Goal: Find specific page/section

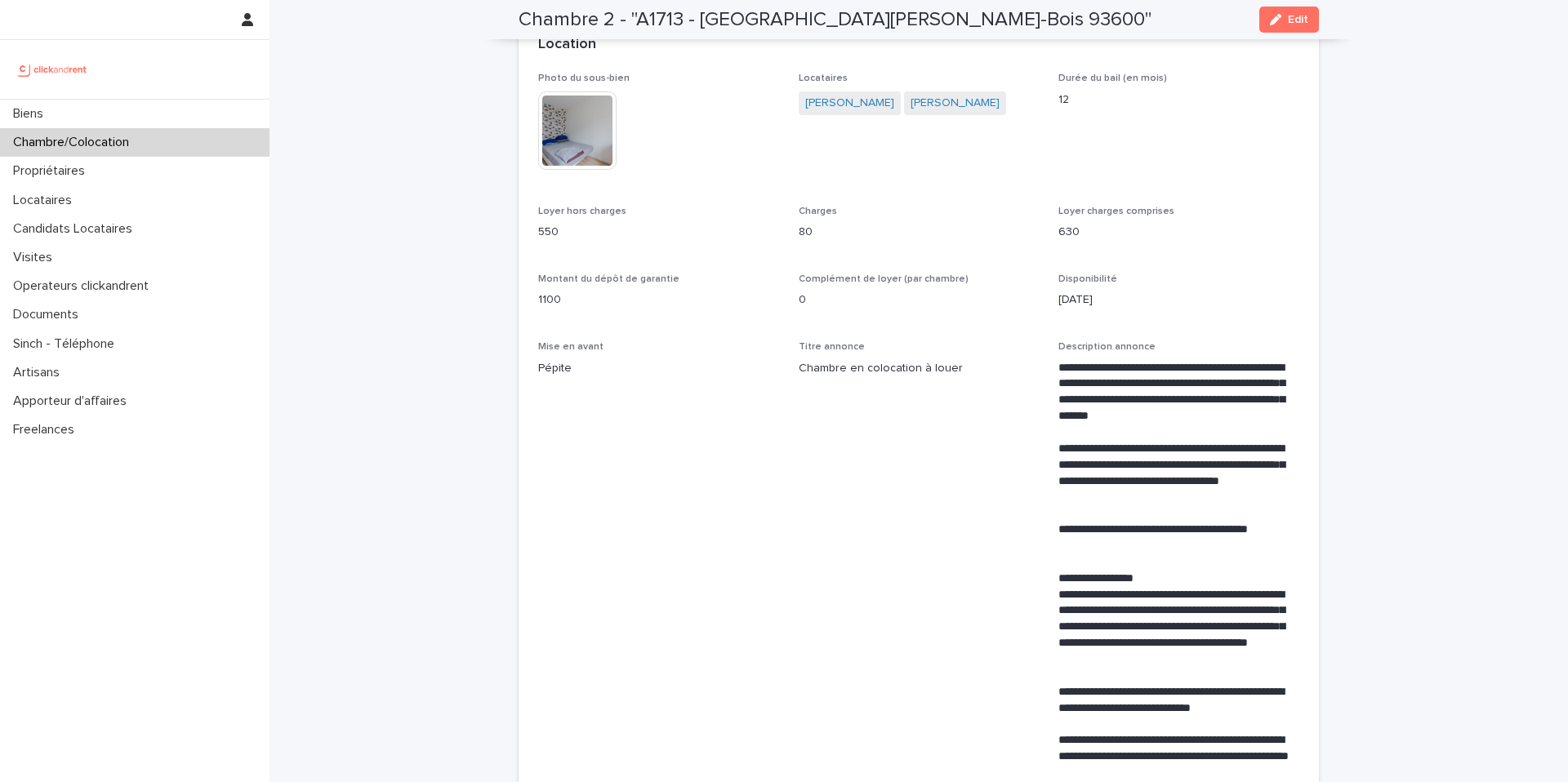
scroll to position [353, 0]
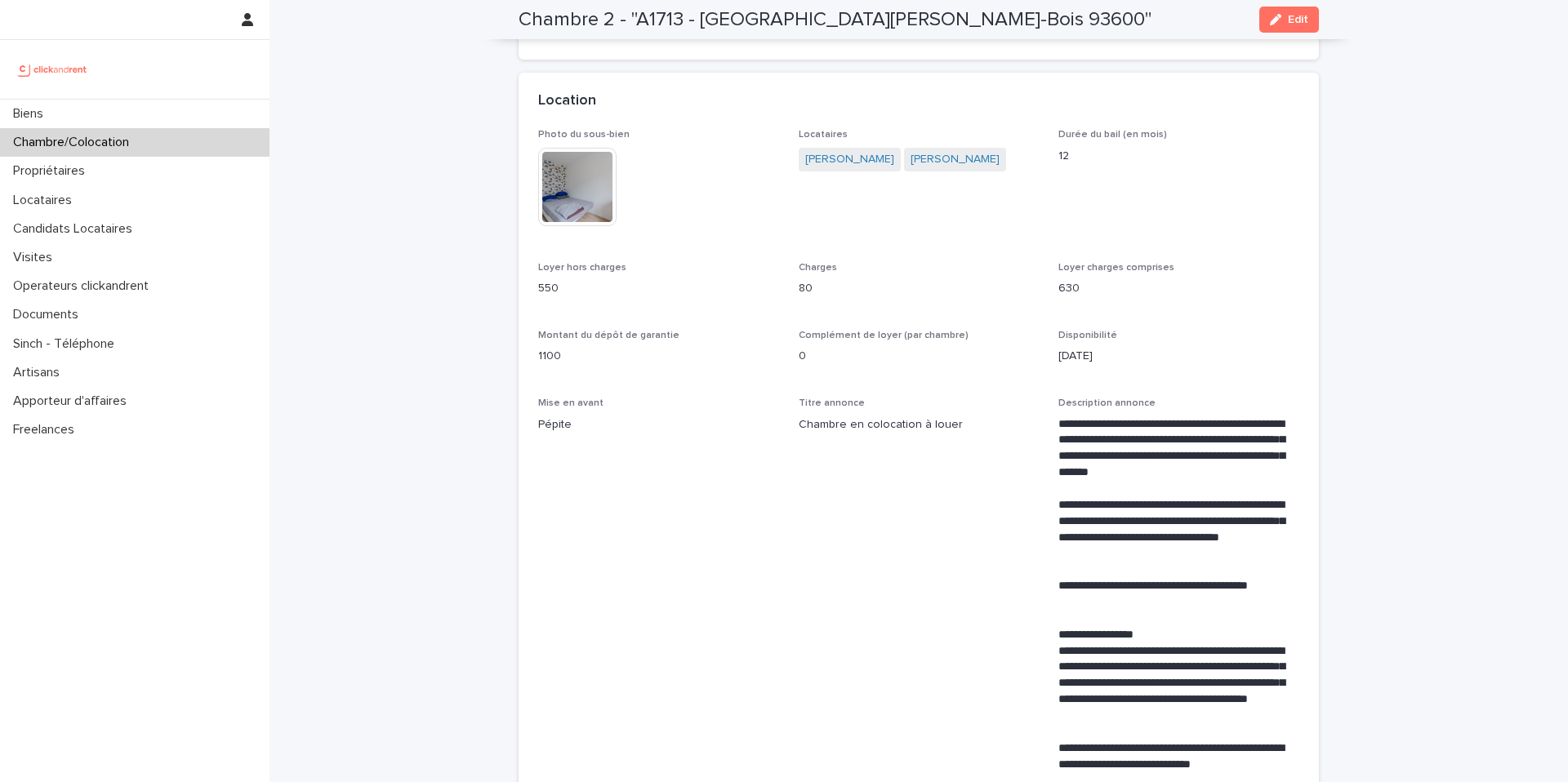
click at [173, 147] on div "Chambre/Colocation" at bounding box center [135, 142] width 270 height 28
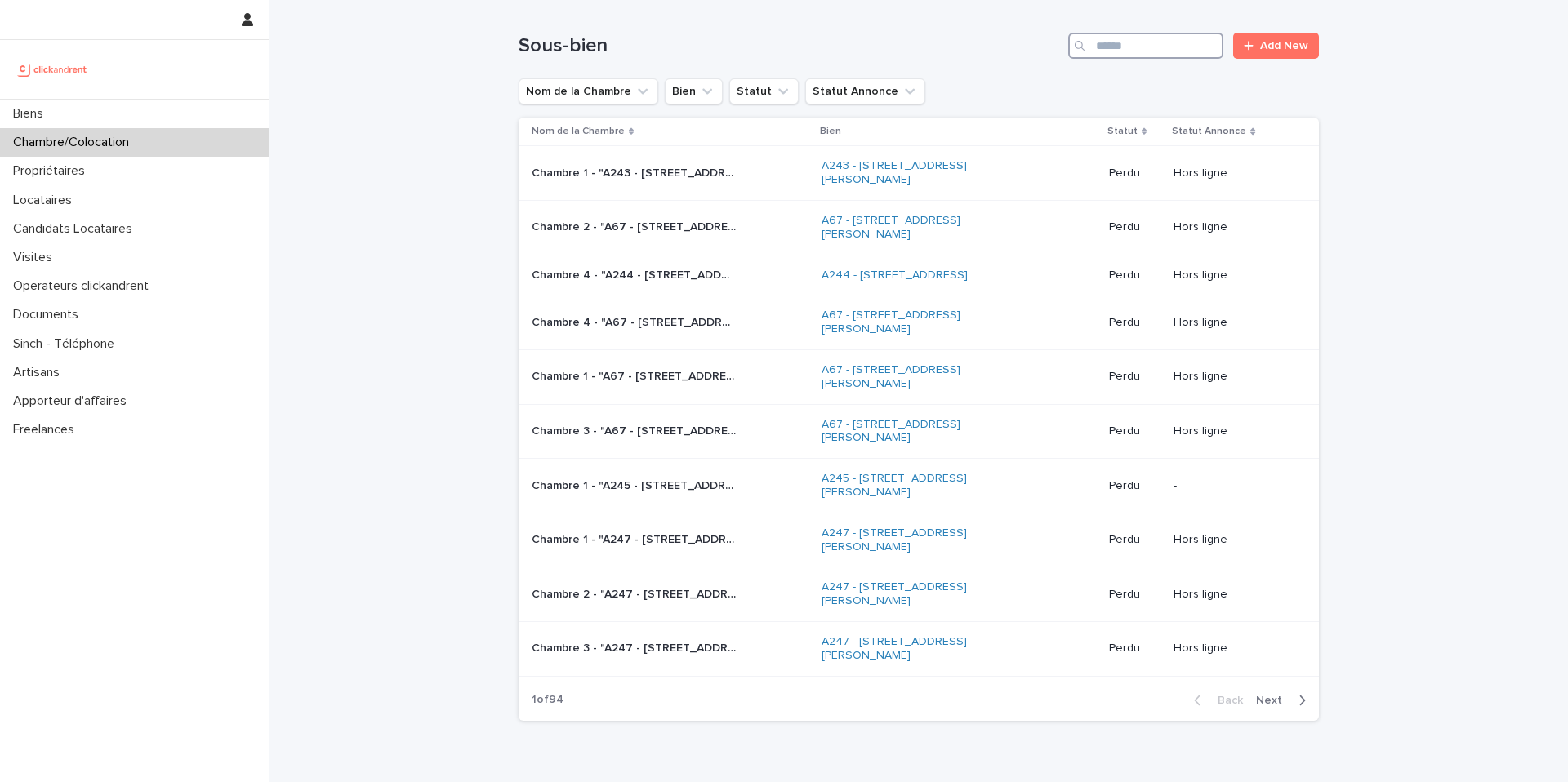
click at [1125, 46] on input "Search" at bounding box center [1145, 46] width 156 height 26
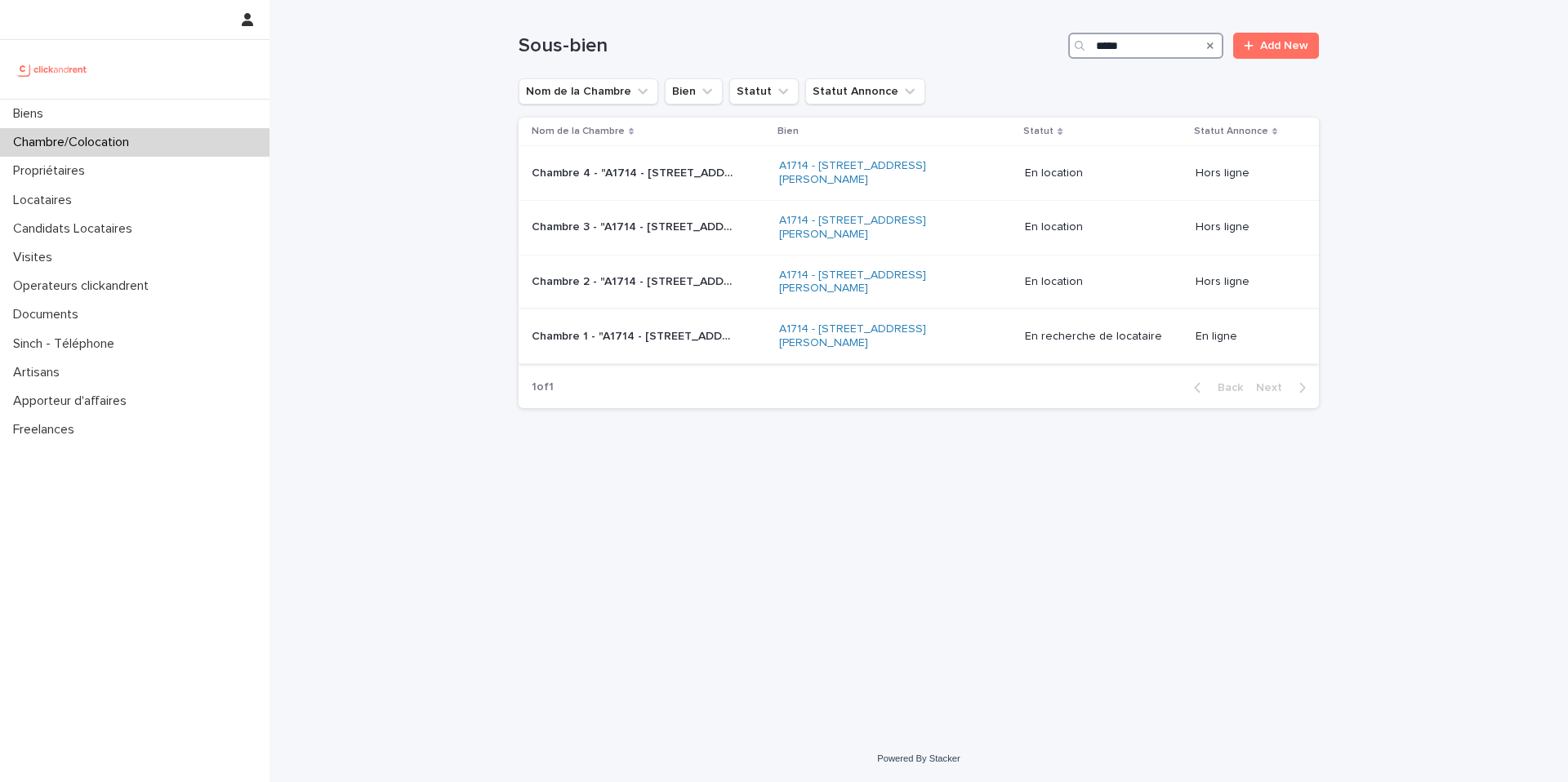
type input "*****"
click at [690, 333] on p "Chambre 1 - "A1714 - [STREET_ADDRESS][PERSON_NAME]"" at bounding box center [635, 335] width 207 height 17
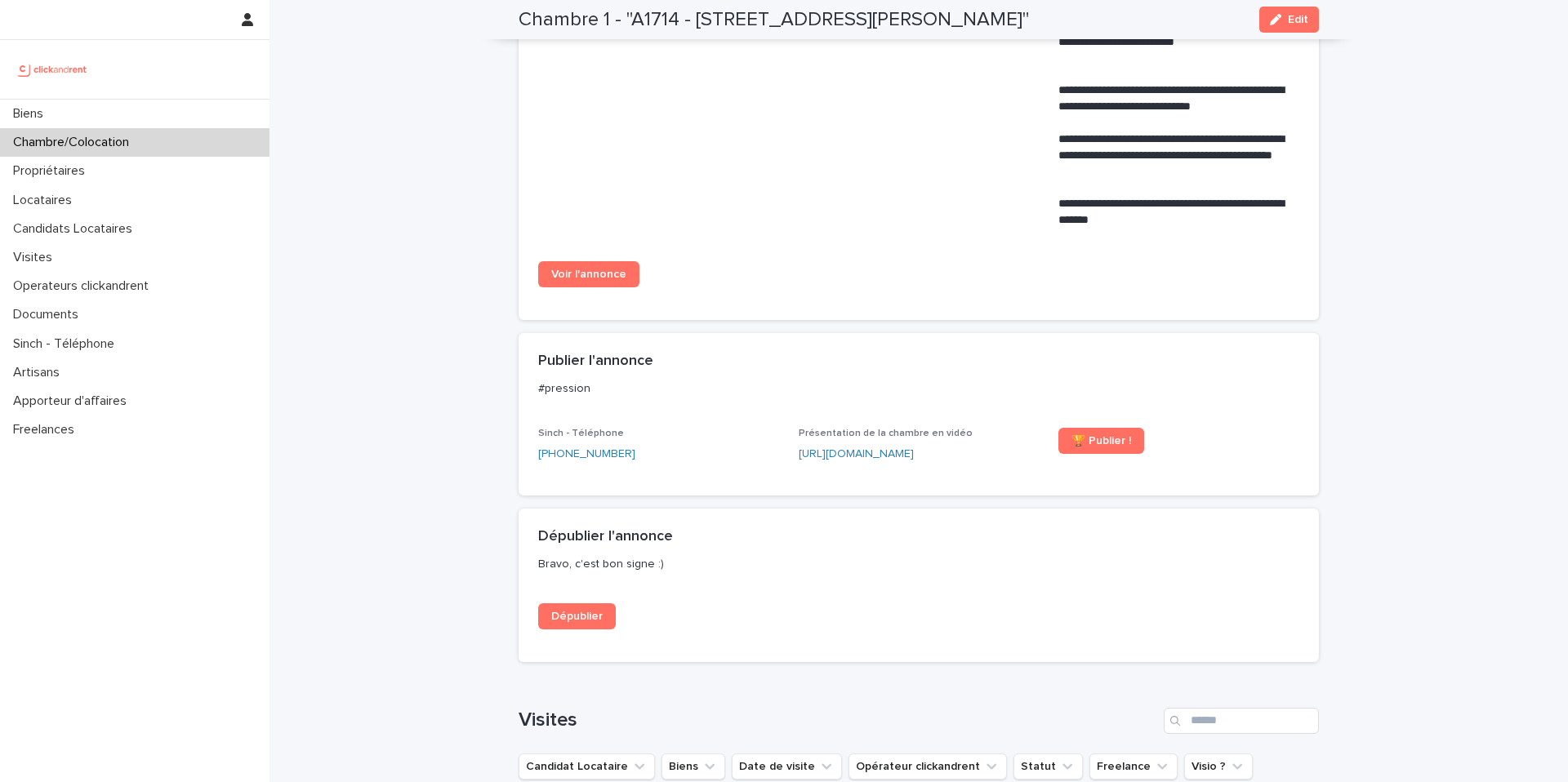
scroll to position [990, 0]
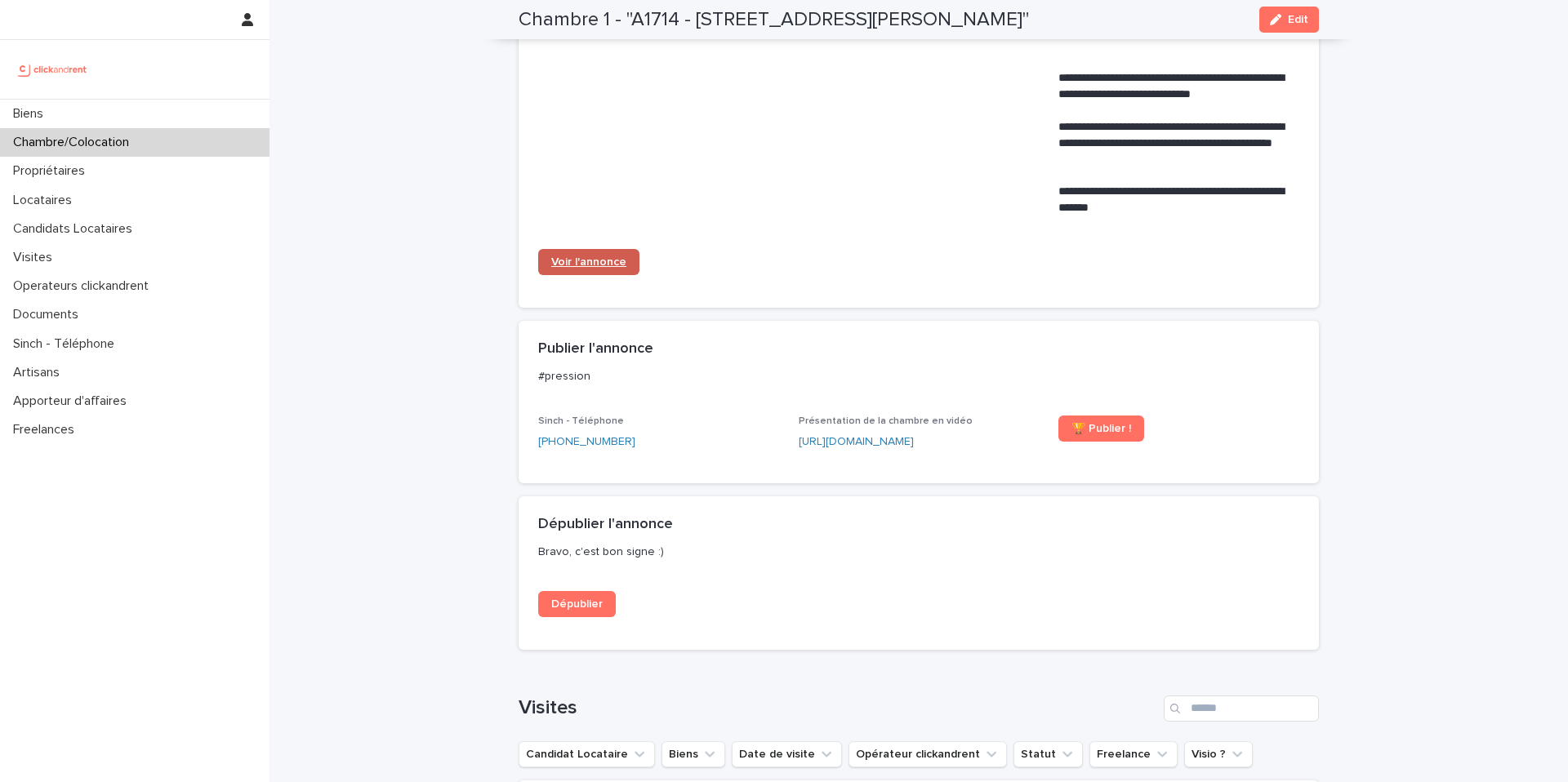
click at [585, 266] on span "Voir l'annonce" at bounding box center [588, 261] width 75 height 11
